Goal: Information Seeking & Learning: Learn about a topic

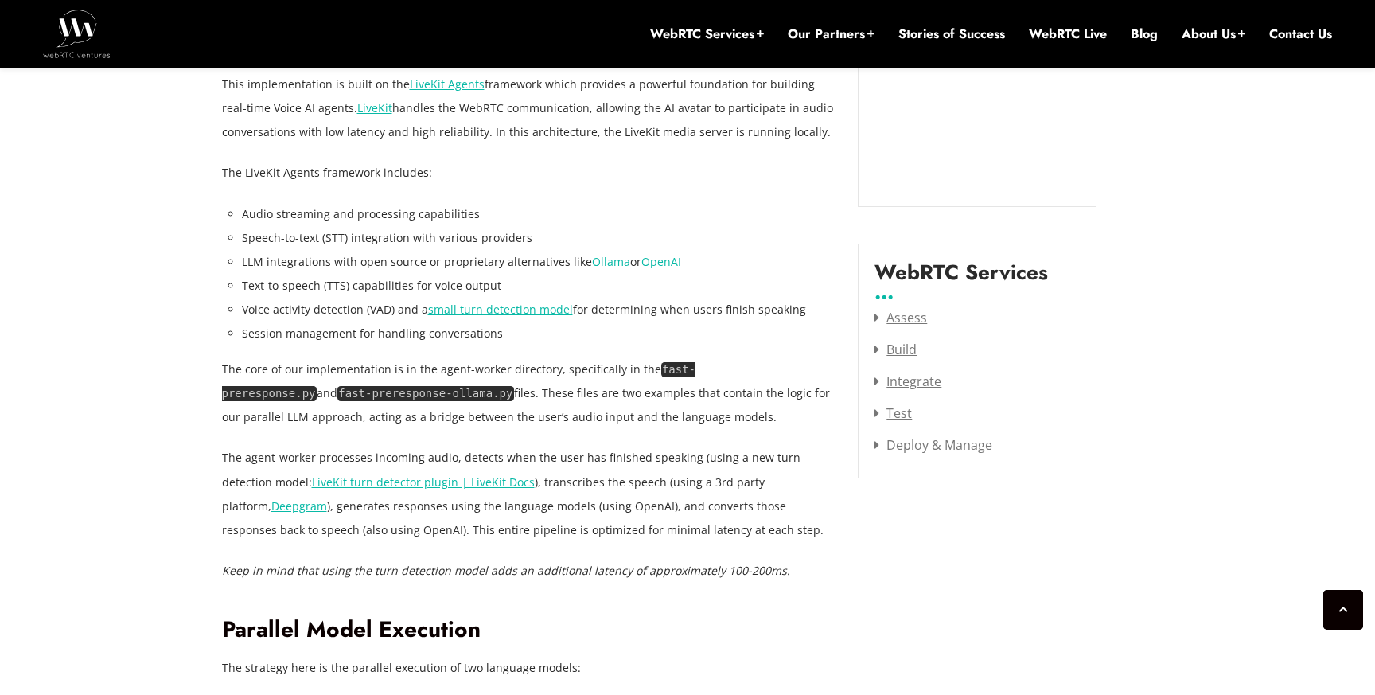
scroll to position [1843, 0]
drag, startPoint x: 648, startPoint y: 360, endPoint x: 631, endPoint y: 244, distance: 117.4
click at [631, 244] on li "Speech-to-text (STT) integration with various providers" at bounding box center [538, 236] width 593 height 24
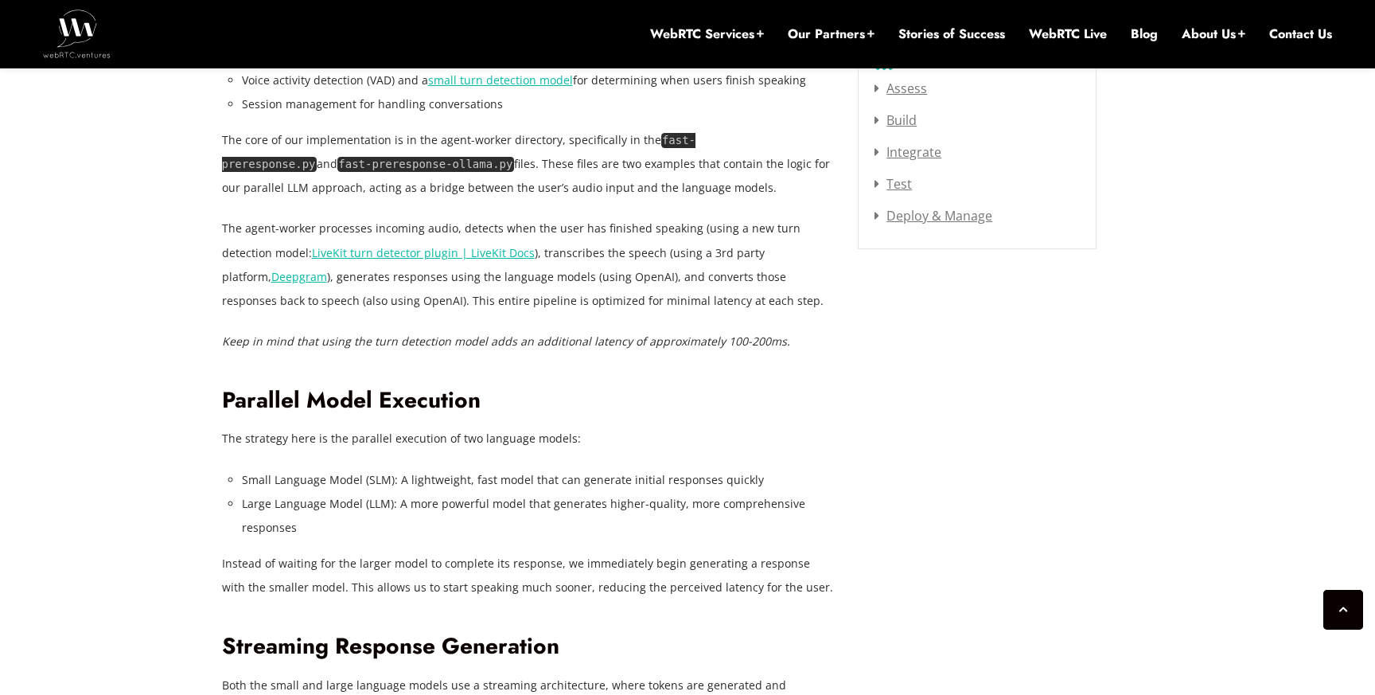
scroll to position [2080, 0]
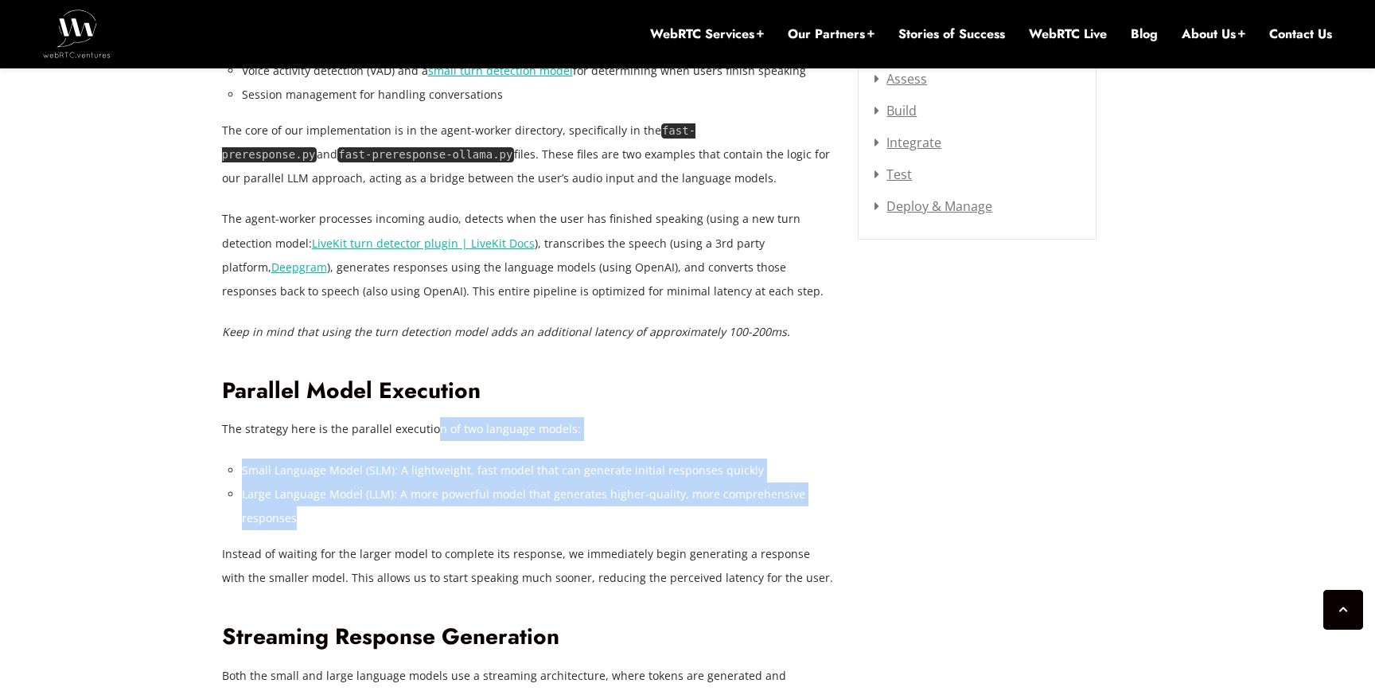
drag, startPoint x: 436, startPoint y: 512, endPoint x: 432, endPoint y: 439, distance: 72.5
click at [432, 439] on p "The strategy here is the parallel execution of two language models:" at bounding box center [528, 429] width 613 height 24
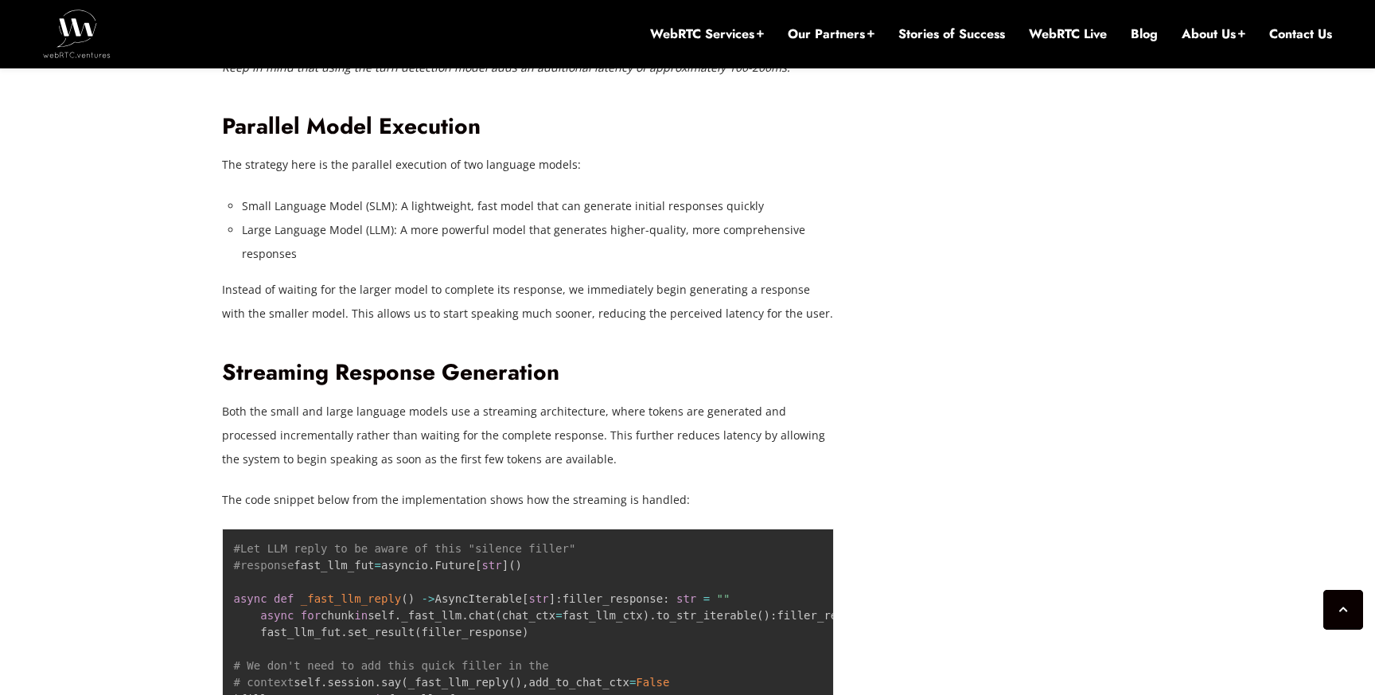
scroll to position [2357, 0]
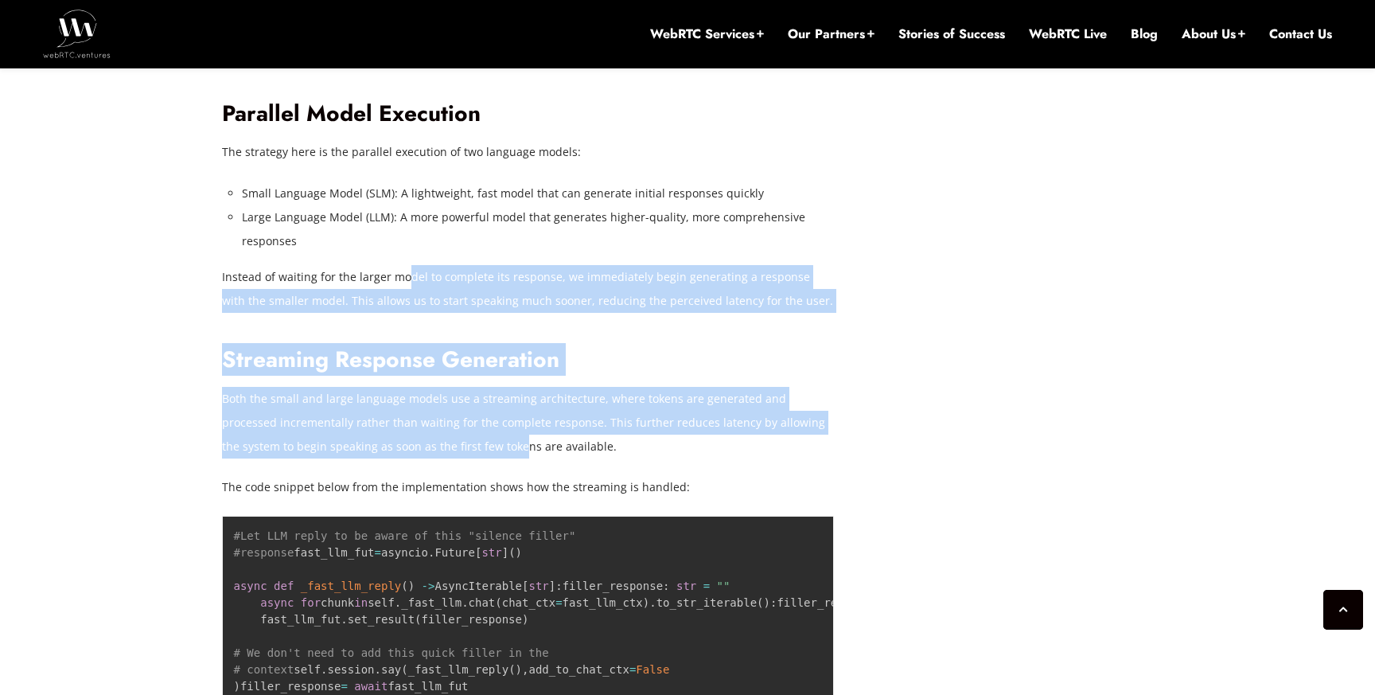
drag, startPoint x: 404, startPoint y: 282, endPoint x: 444, endPoint y: 455, distance: 178.2
click at [444, 455] on p "Both the small and large language models use a streaming architecture, where to…" at bounding box center [528, 423] width 613 height 72
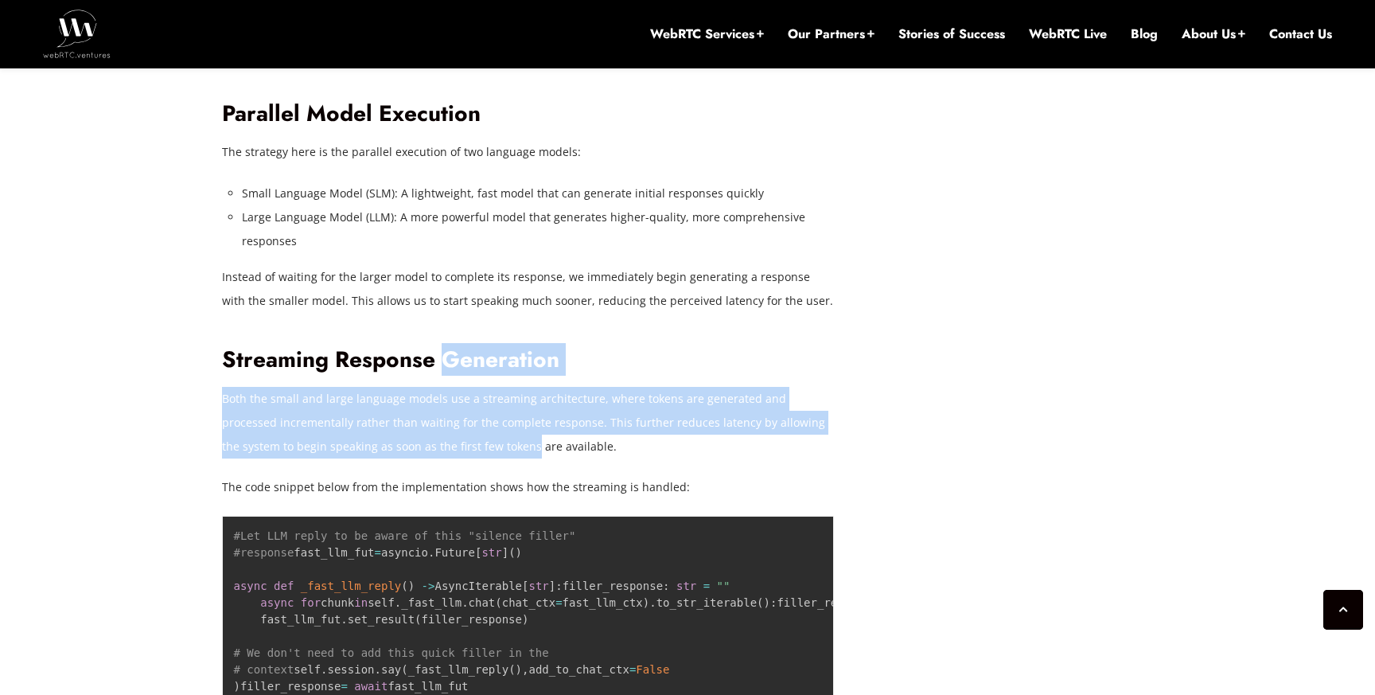
drag, startPoint x: 444, startPoint y: 455, endPoint x: 444, endPoint y: 337, distance: 118.6
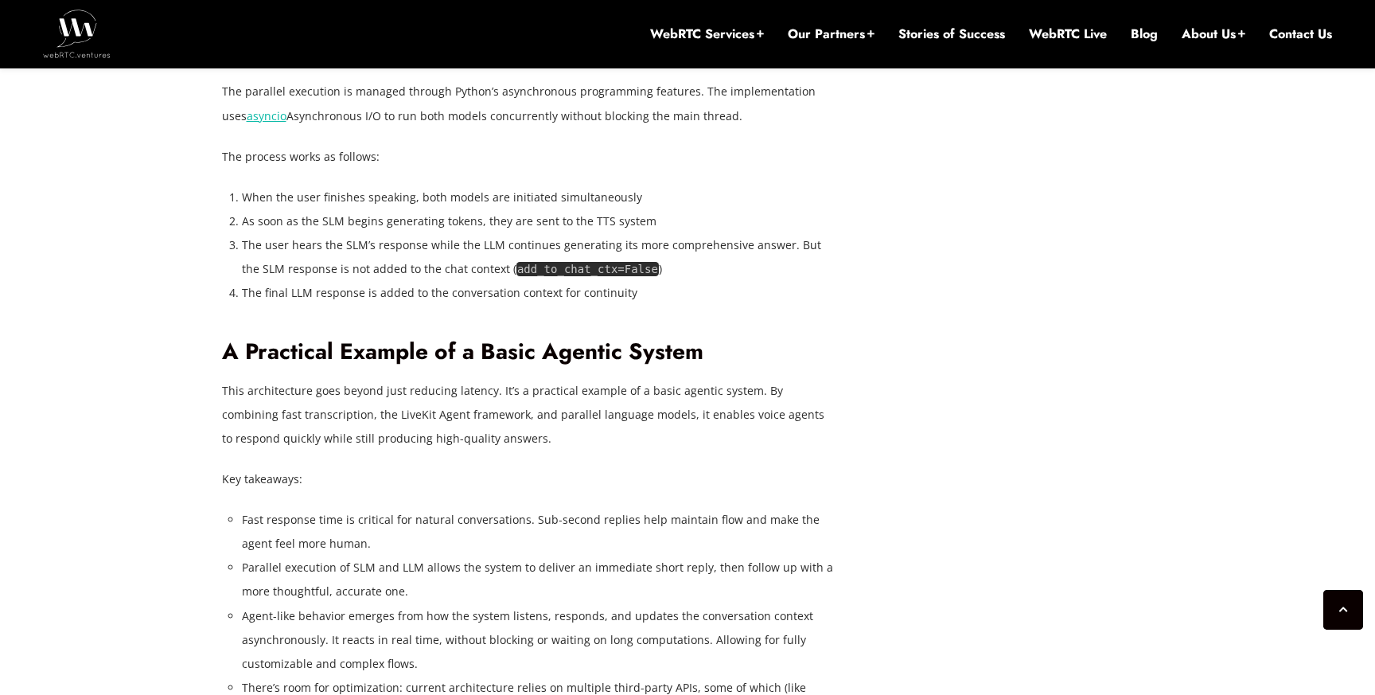
scroll to position [3967, 0]
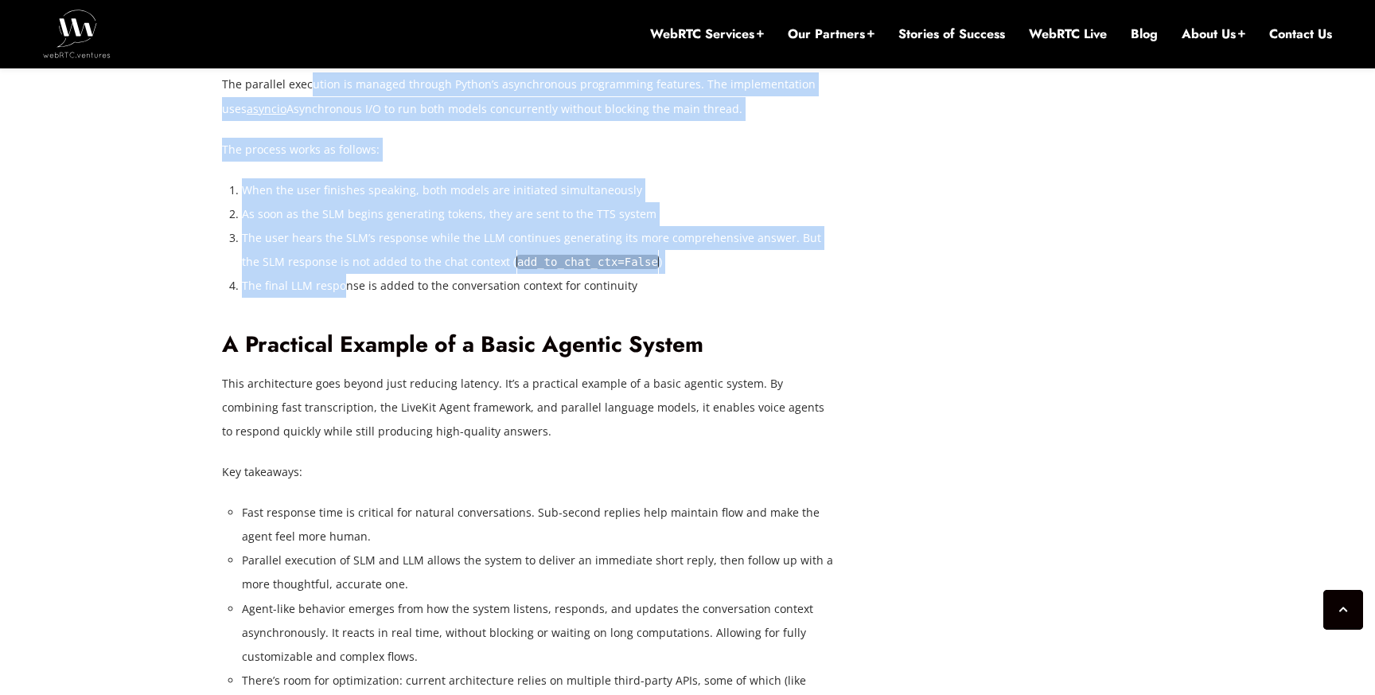
drag, startPoint x: 306, startPoint y: 304, endPoint x: 341, endPoint y: 509, distance: 207.5
click at [341, 298] on li "The final LLM response is added to the conversation context for continuity" at bounding box center [538, 286] width 593 height 24
drag, startPoint x: 341, startPoint y: 509, endPoint x: 394, endPoint y: 317, distance: 198.9
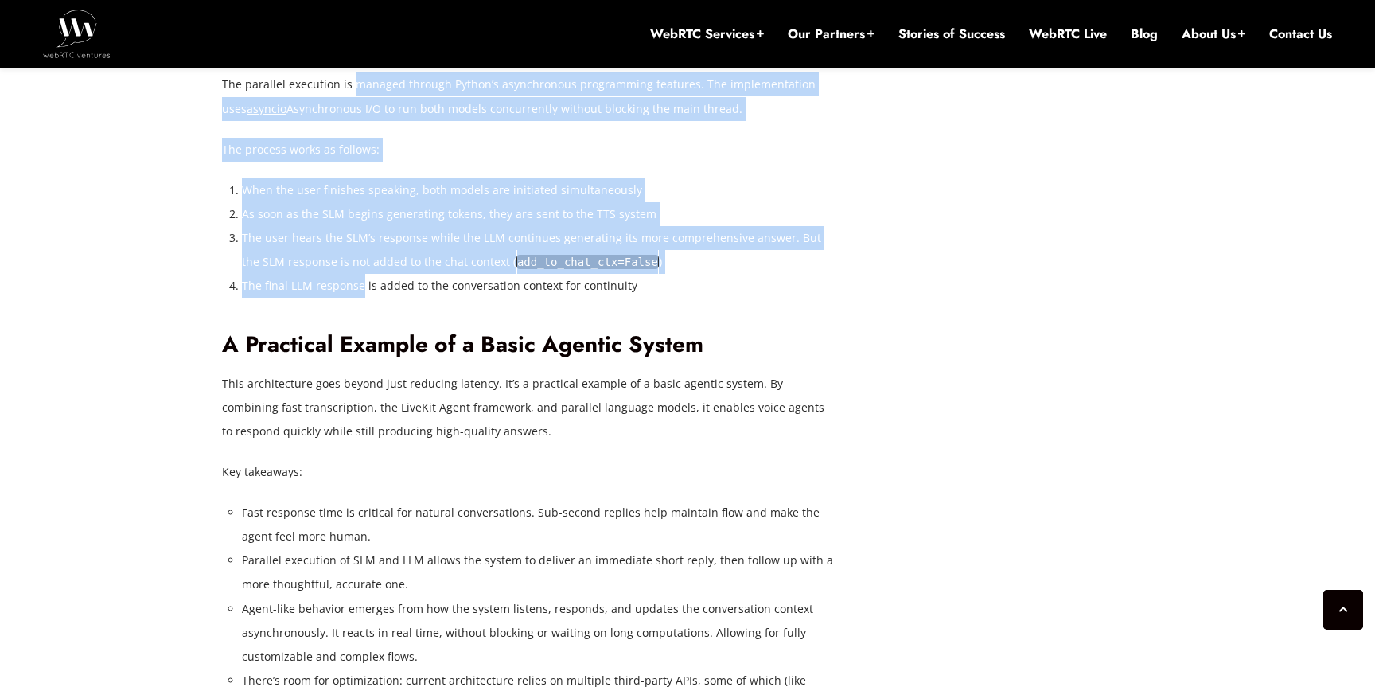
click at [394, 120] on p "The parallel execution is managed through Python’s asynchronous programming fea…" at bounding box center [528, 96] width 613 height 48
drag, startPoint x: 394, startPoint y: 317, endPoint x: 359, endPoint y: 518, distance: 204.4
click at [359, 298] on li "The final LLM response is added to the conversation context for continuity" at bounding box center [538, 286] width 593 height 24
drag, startPoint x: 359, startPoint y: 518, endPoint x: 359, endPoint y: 279, distance: 238.8
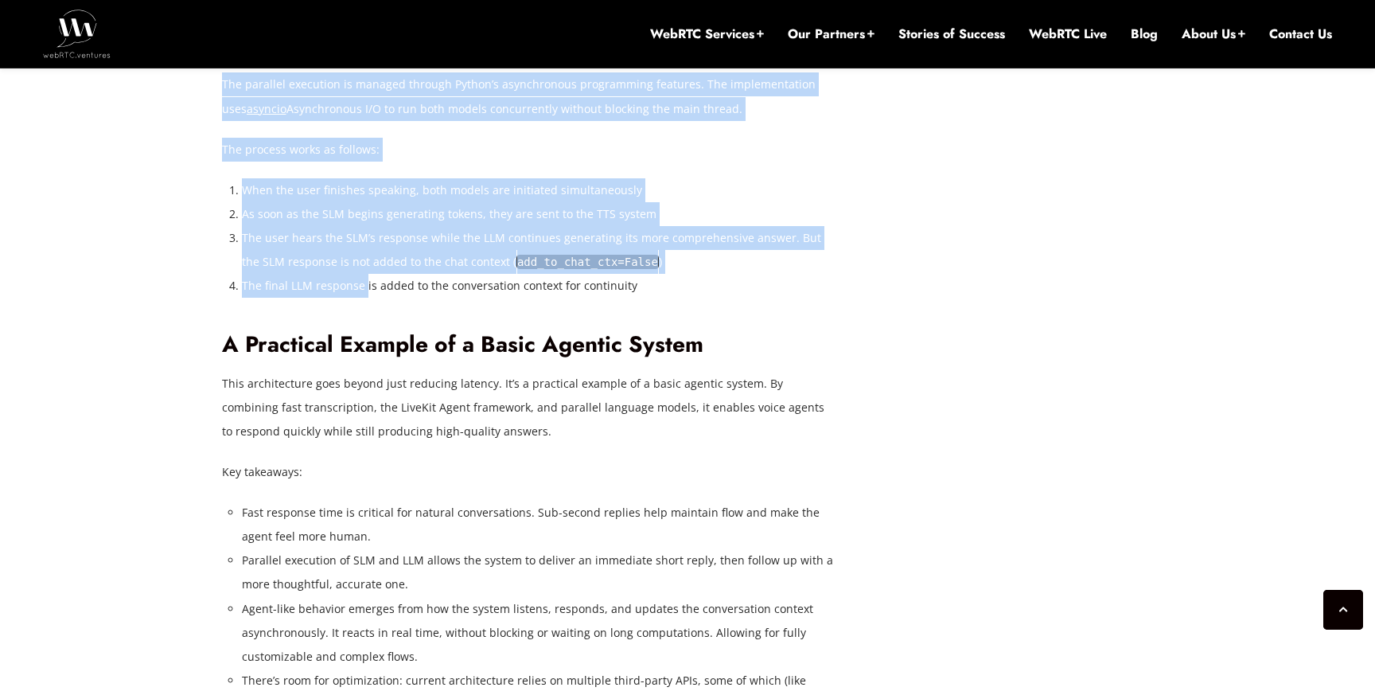
click at [359, 60] on h2 "Managing the Parallel Execution of Models" at bounding box center [528, 47] width 613 height 28
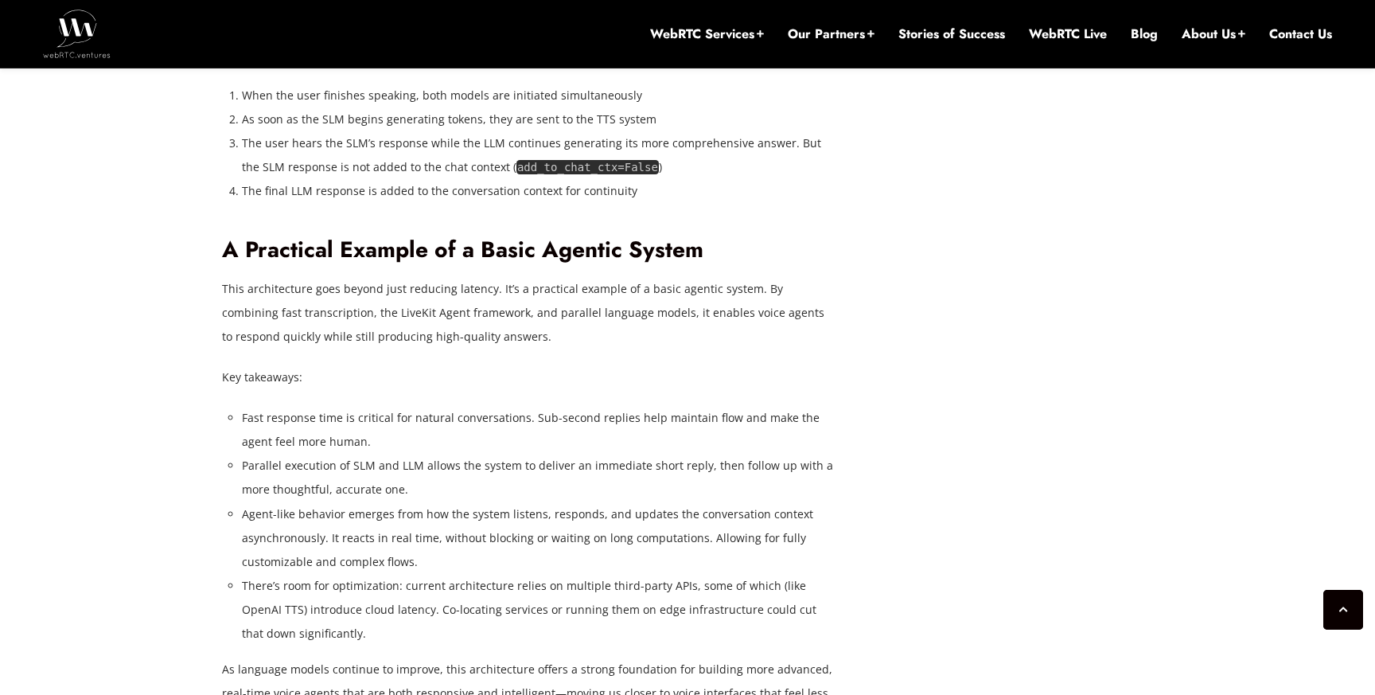
scroll to position [4063, 0]
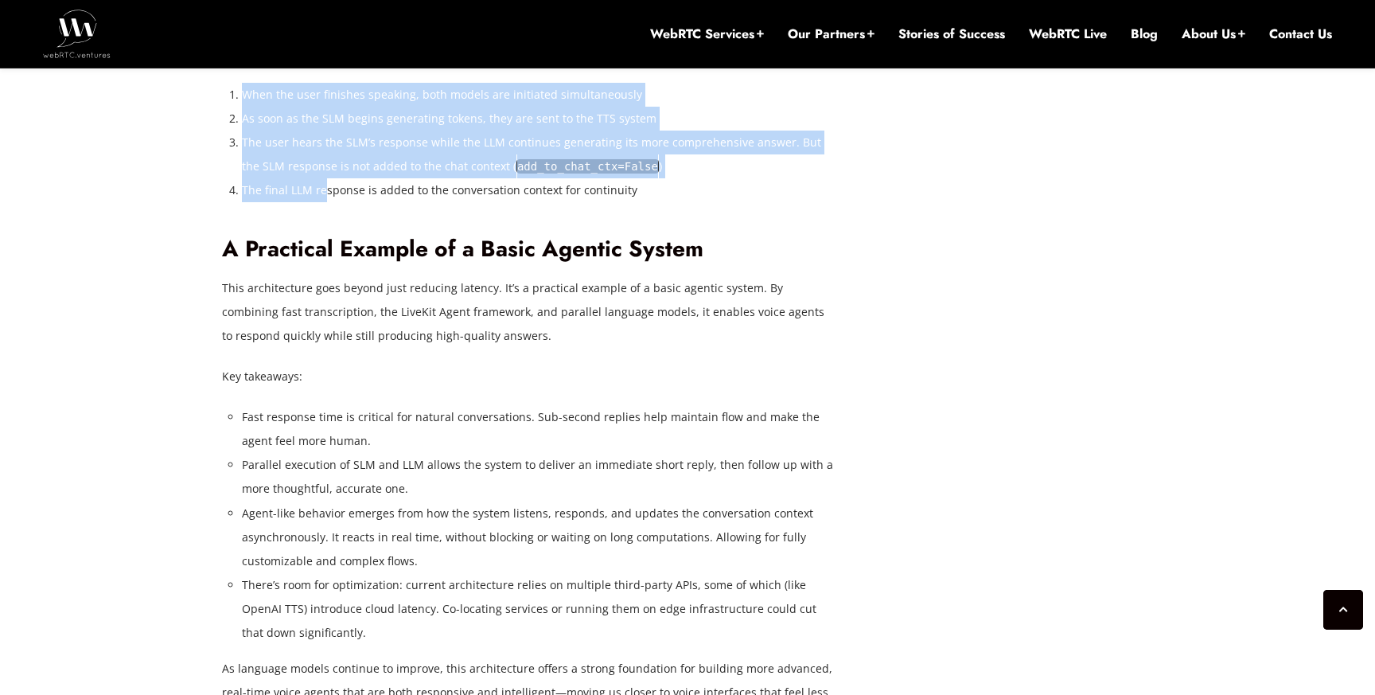
drag, startPoint x: 285, startPoint y: 279, endPoint x: 325, endPoint y: 419, distance: 144.9
click at [325, 202] on li "The final LLM response is added to the conversation context for continuity" at bounding box center [538, 190] width 593 height 24
drag, startPoint x: 355, startPoint y: 415, endPoint x: 356, endPoint y: 311, distance: 104.3
click at [356, 202] on ol "When the user finishes speaking, both models are initiated simultaneously As so…" at bounding box center [538, 142] width 593 height 119
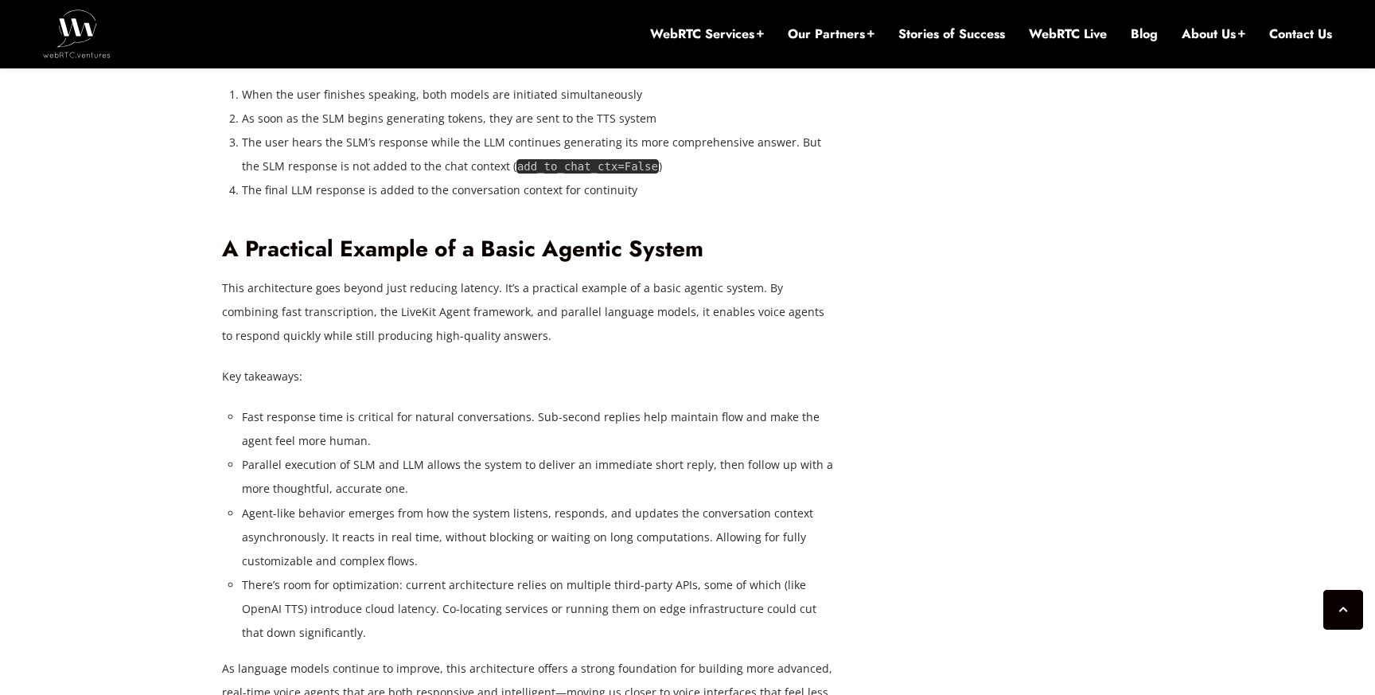
click at [351, 107] on li "When the user finishes speaking, both models are initiated simultaneously" at bounding box center [538, 95] width 593 height 24
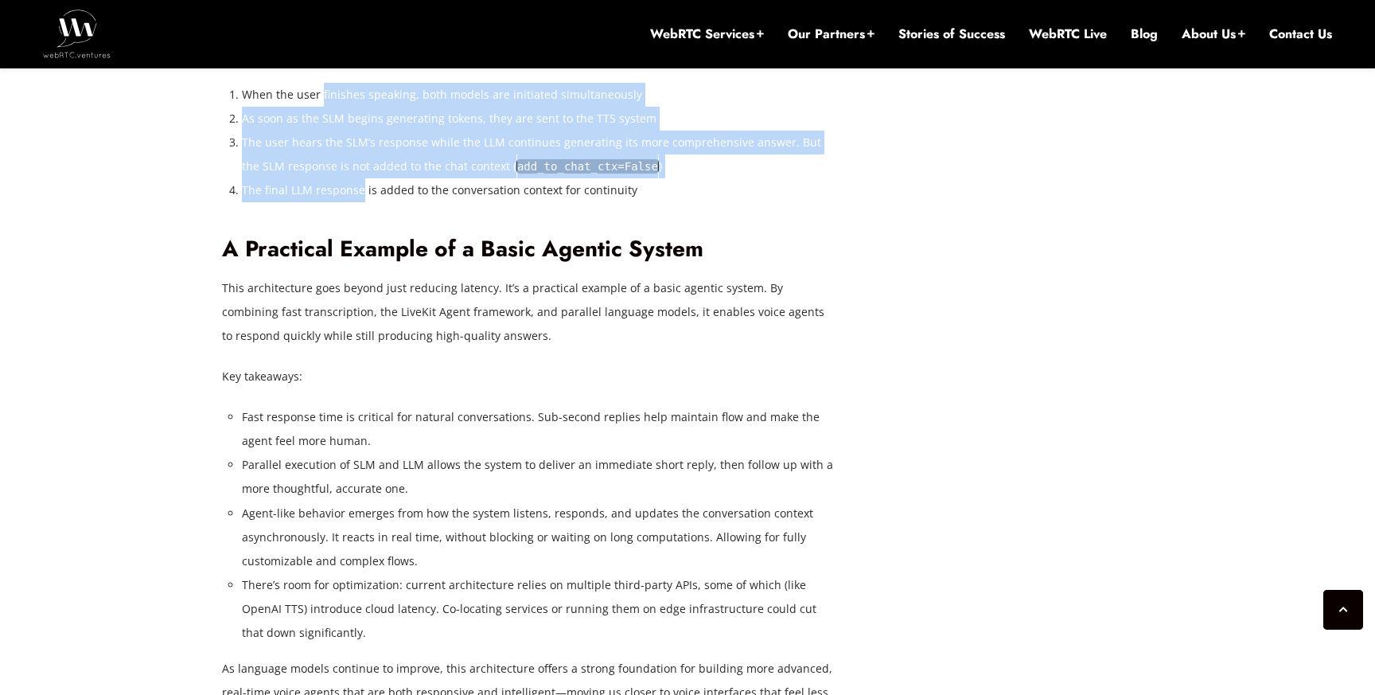
drag, startPoint x: 351, startPoint y: 322, endPoint x: 351, endPoint y: 423, distance: 100.3
click at [351, 202] on ol "When the user finishes speaking, both models are initiated simultaneously As so…" at bounding box center [538, 142] width 593 height 119
click at [351, 202] on li "The final LLM response is added to the conversation context for continuity" at bounding box center [538, 190] width 593 height 24
